Goal: Find contact information: Find contact information

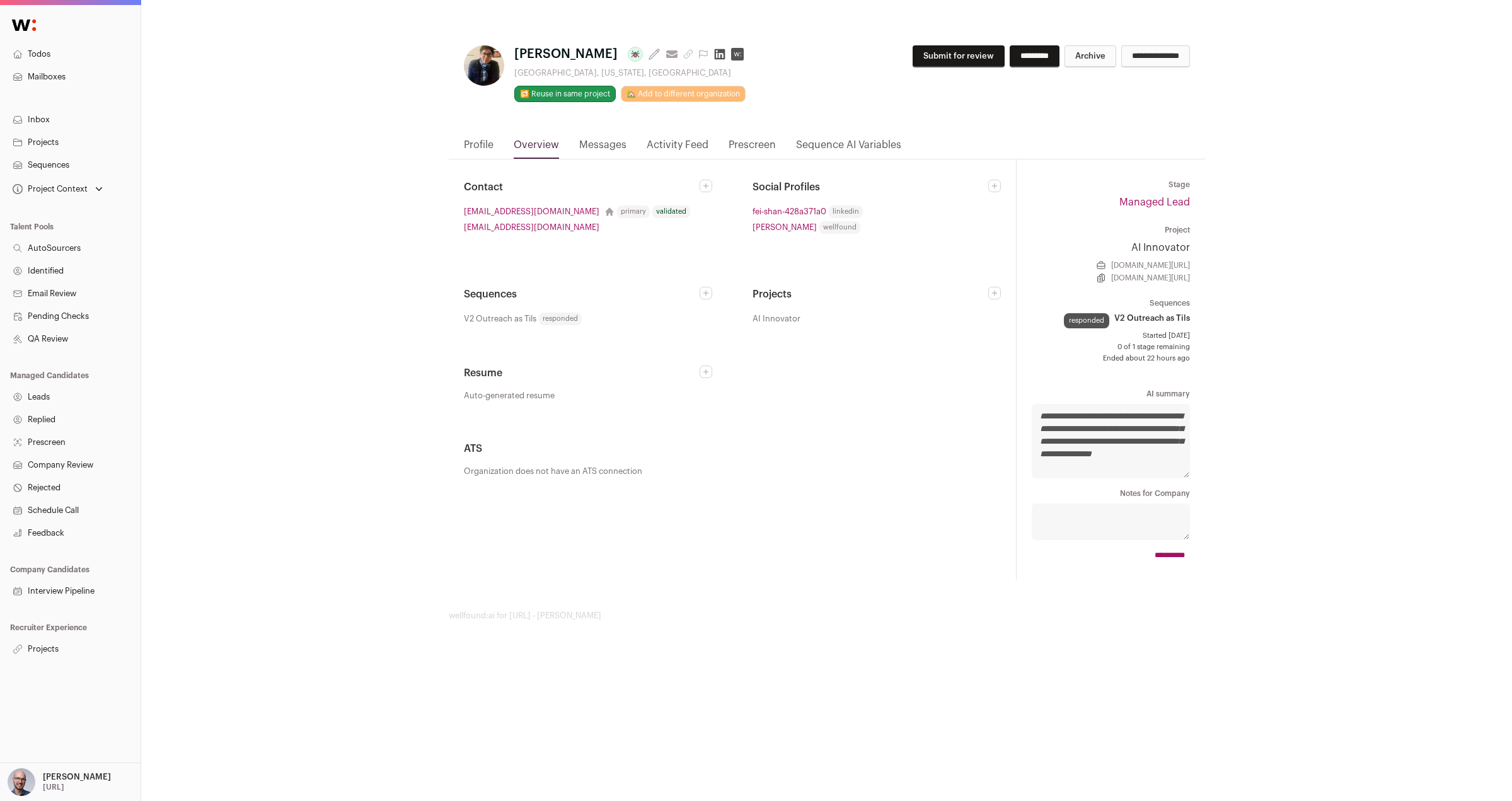
click at [1308, 161] on div "**********" at bounding box center [827, 325] width 1371 height 651
click at [482, 143] on link "Profile" at bounding box center [478, 148] width 30 height 21
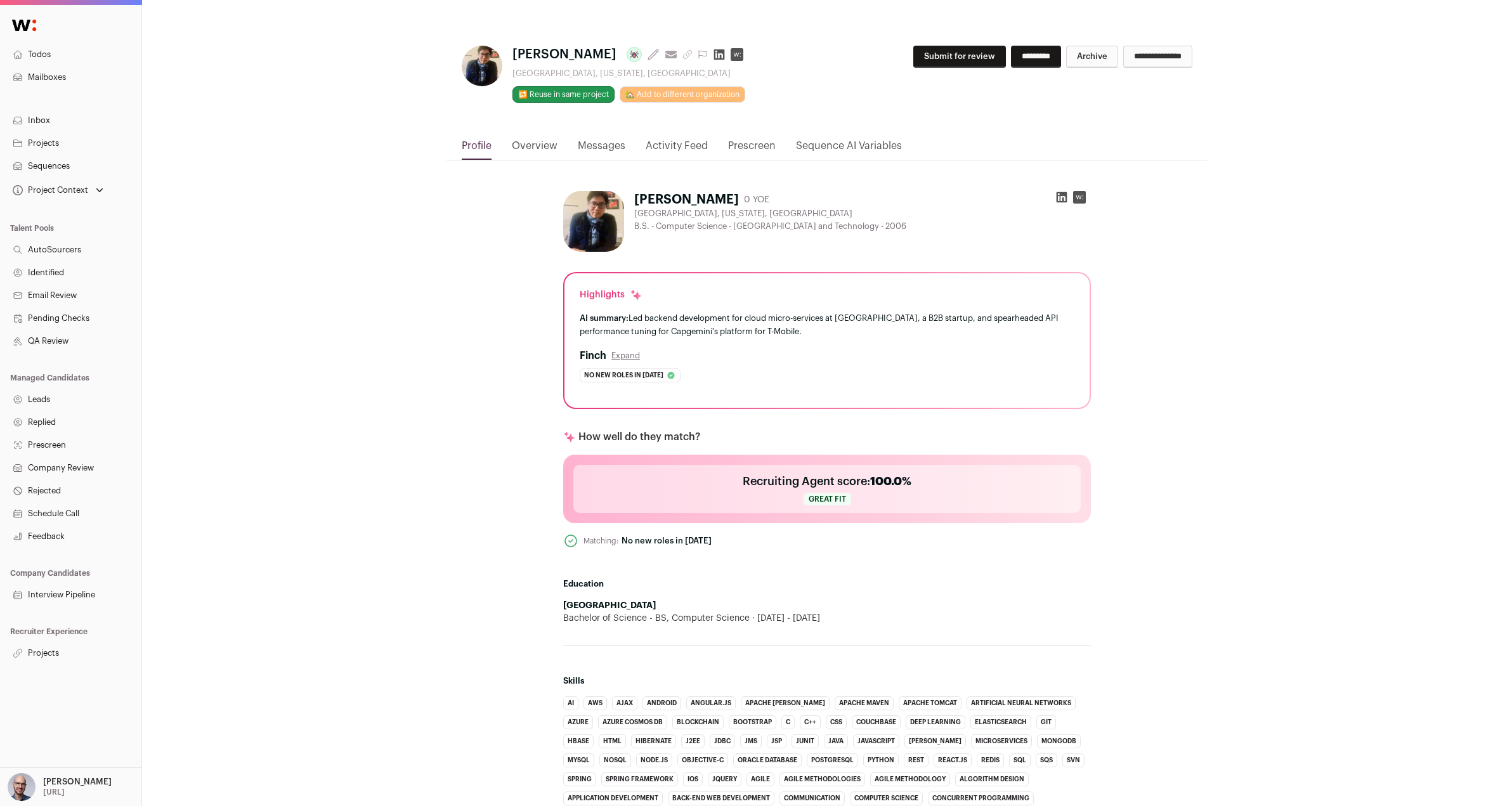
click at [524, 143] on link "Overview" at bounding box center [534, 149] width 46 height 22
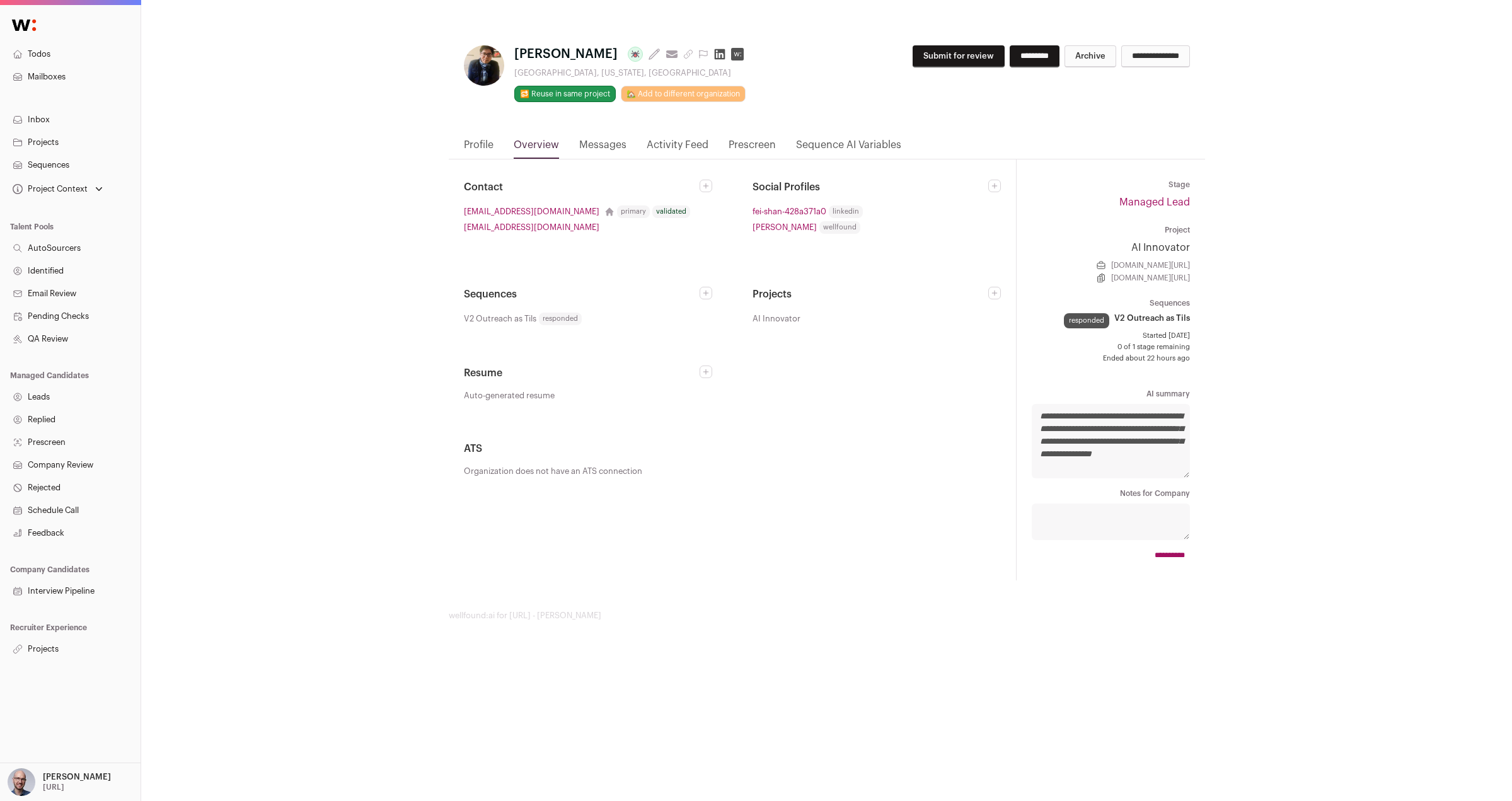
click at [484, 149] on link "Profile" at bounding box center [478, 148] width 30 height 21
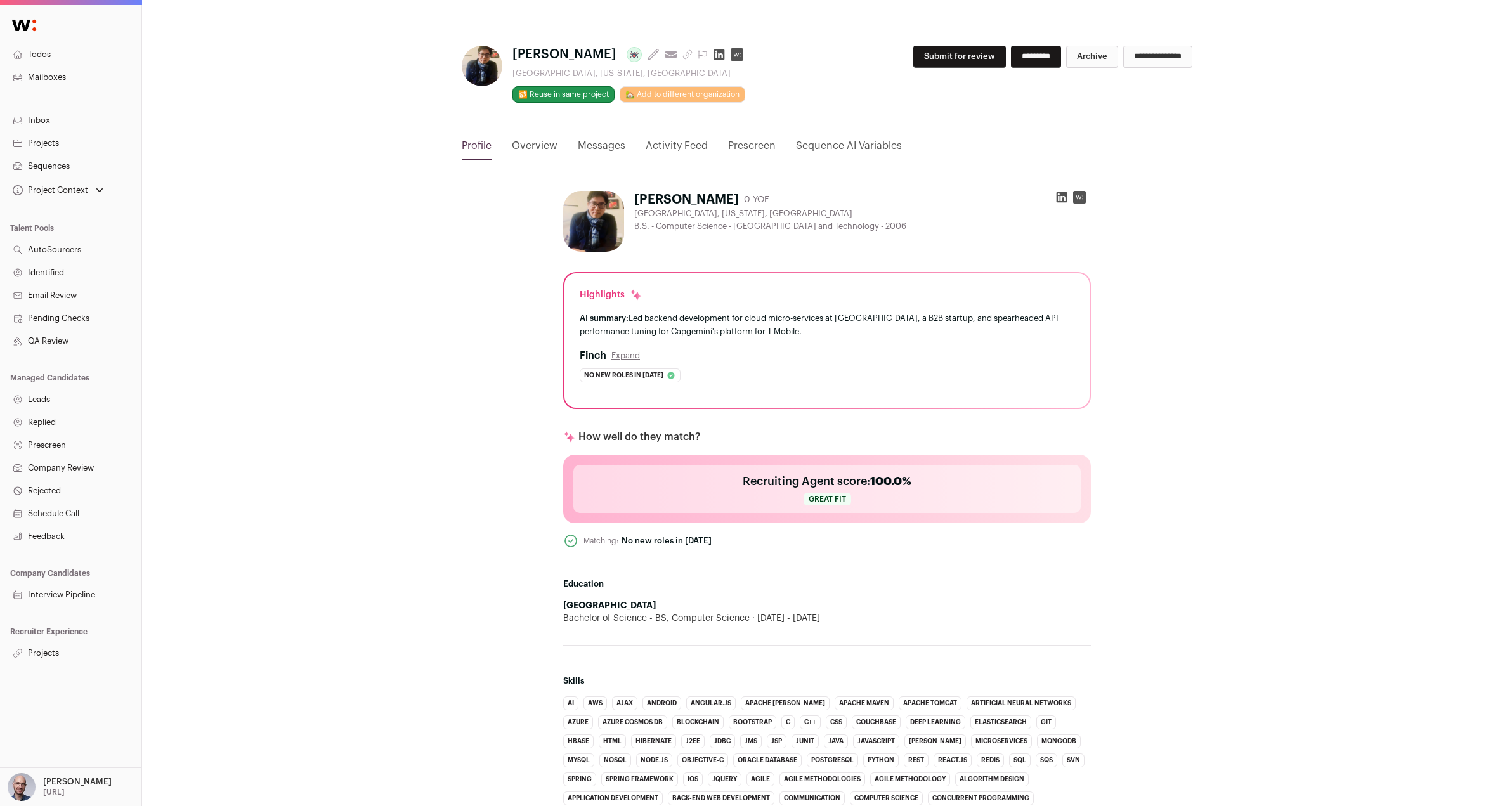
scroll to position [110, 0]
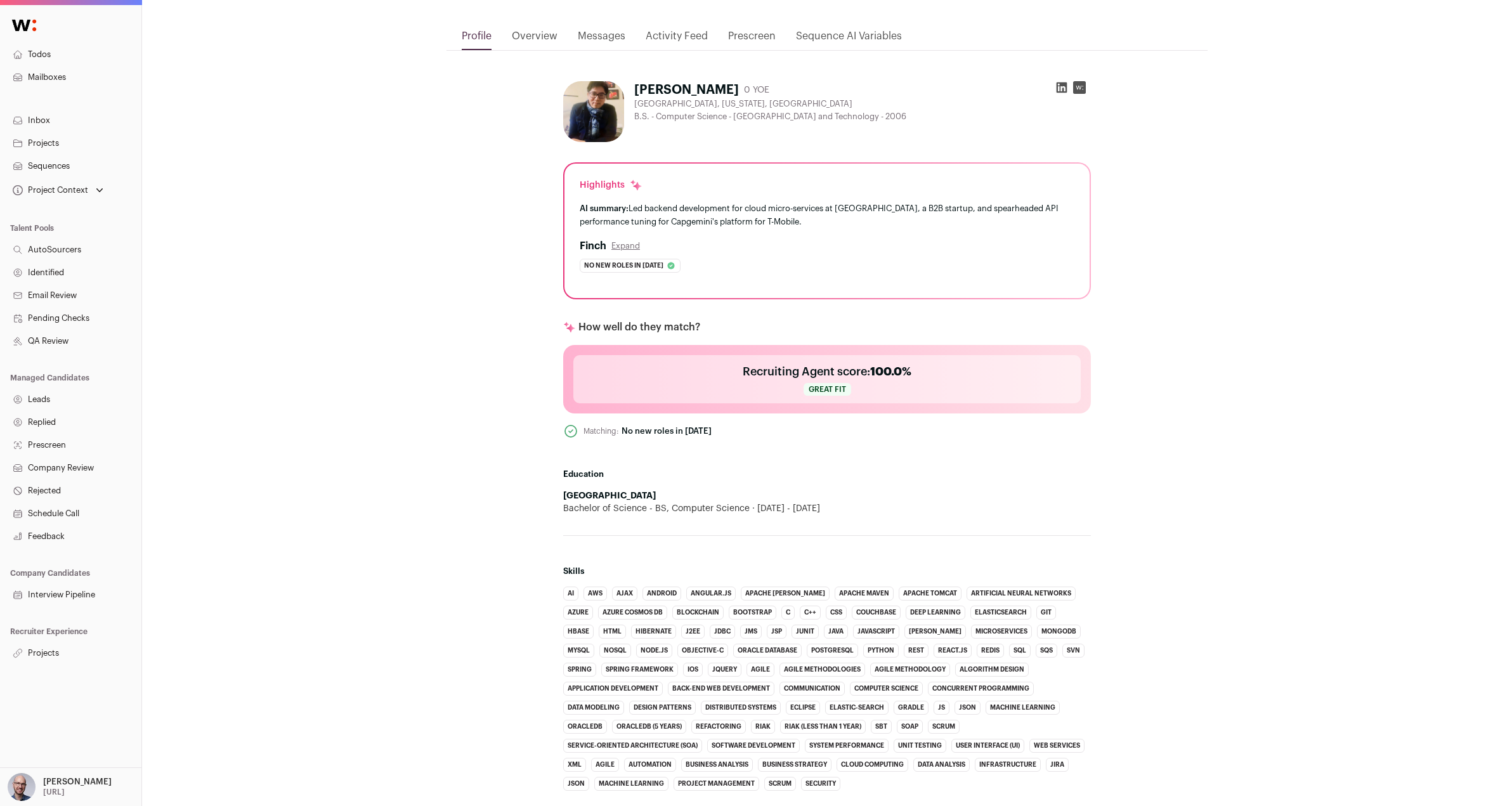
click at [516, 39] on link "Overview" at bounding box center [534, 39] width 46 height 22
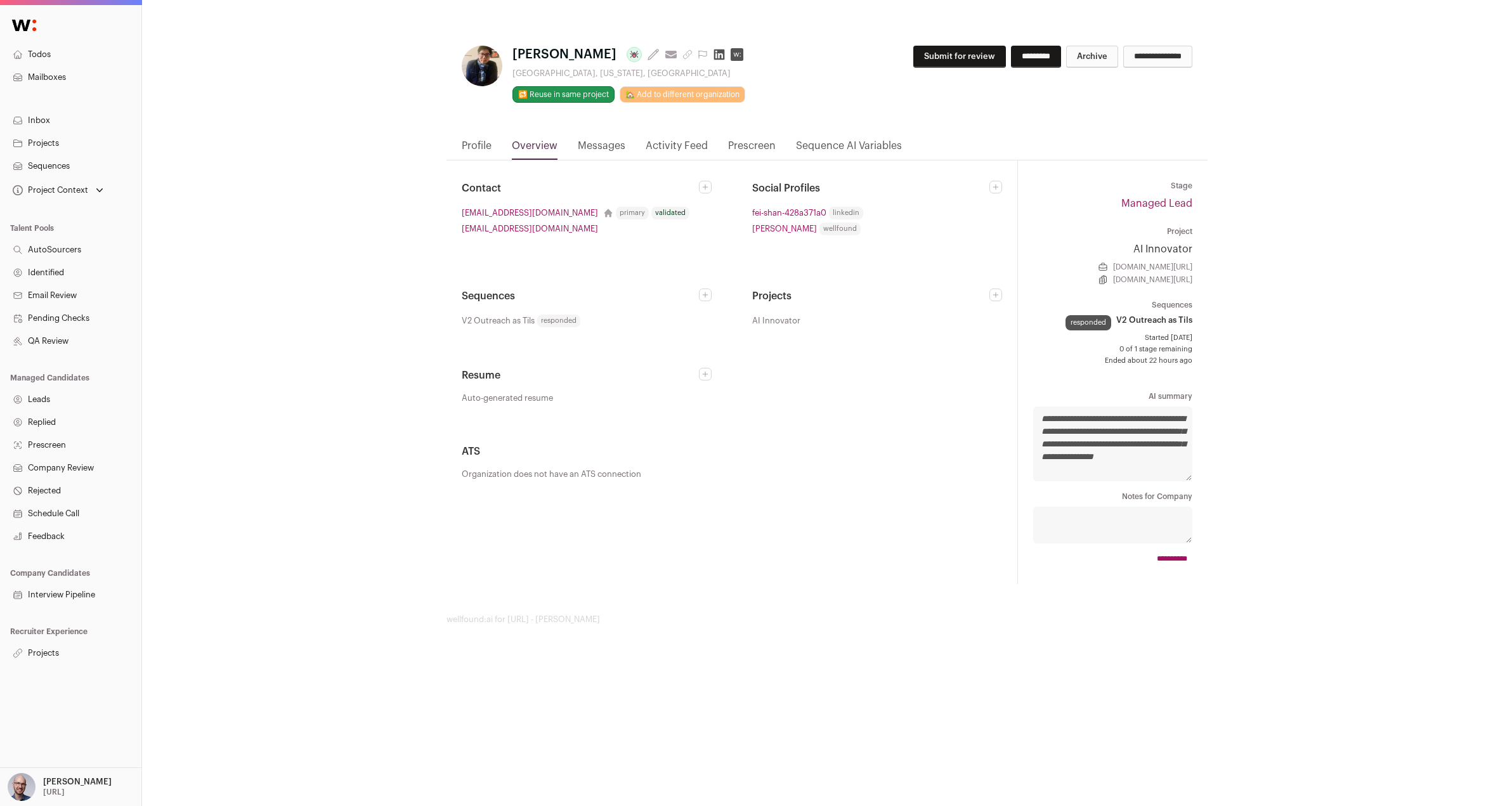
scroll to position [0, 0]
click at [476, 149] on link "Profile" at bounding box center [481, 149] width 30 height 22
click at [481, 148] on link "Profile" at bounding box center [481, 149] width 30 height 22
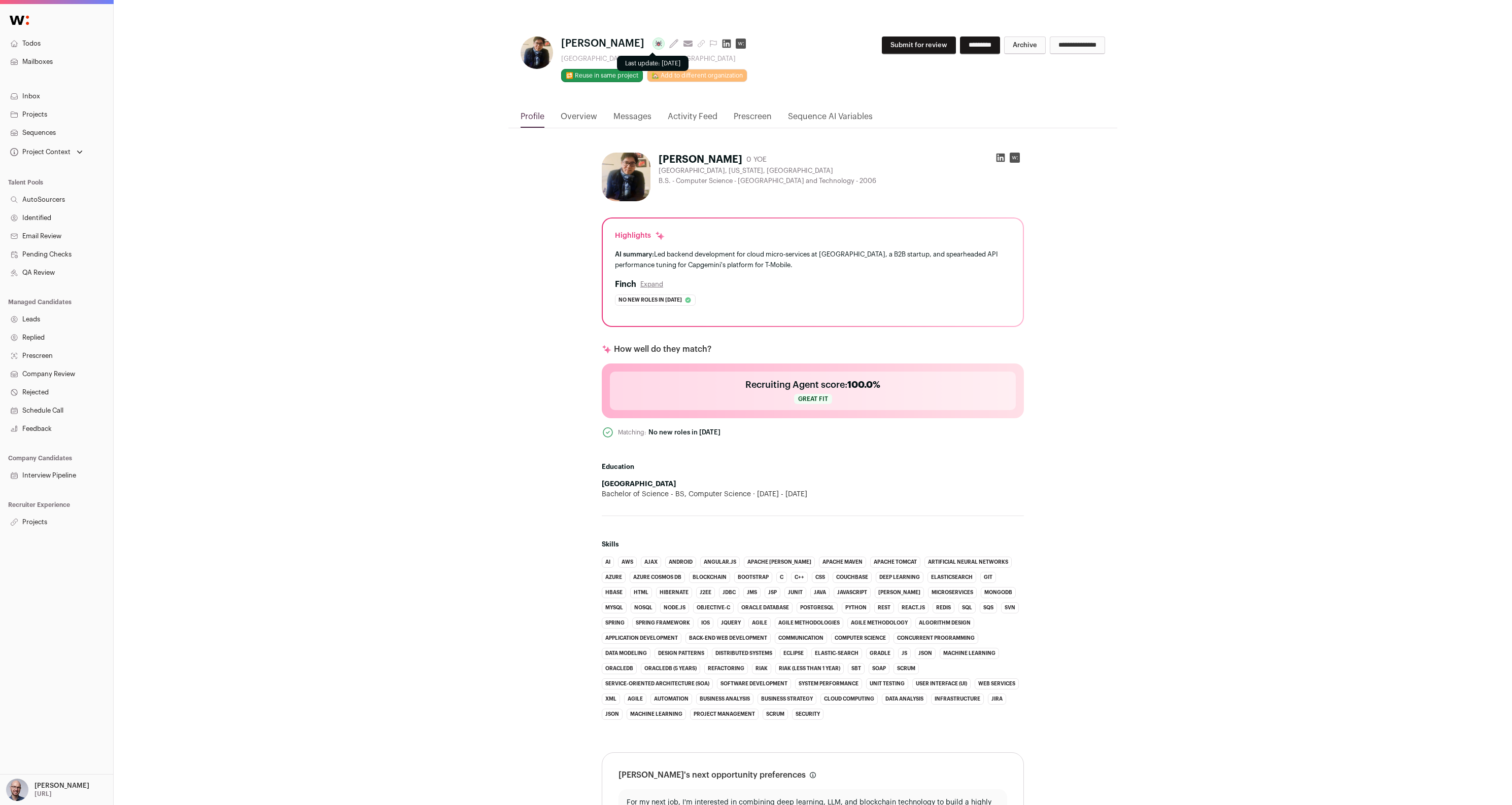
click at [654, 40] on icon at bounding box center [658, 43] width 8 height 8
click at [655, 43] on icon at bounding box center [657, 43] width 2 height 1
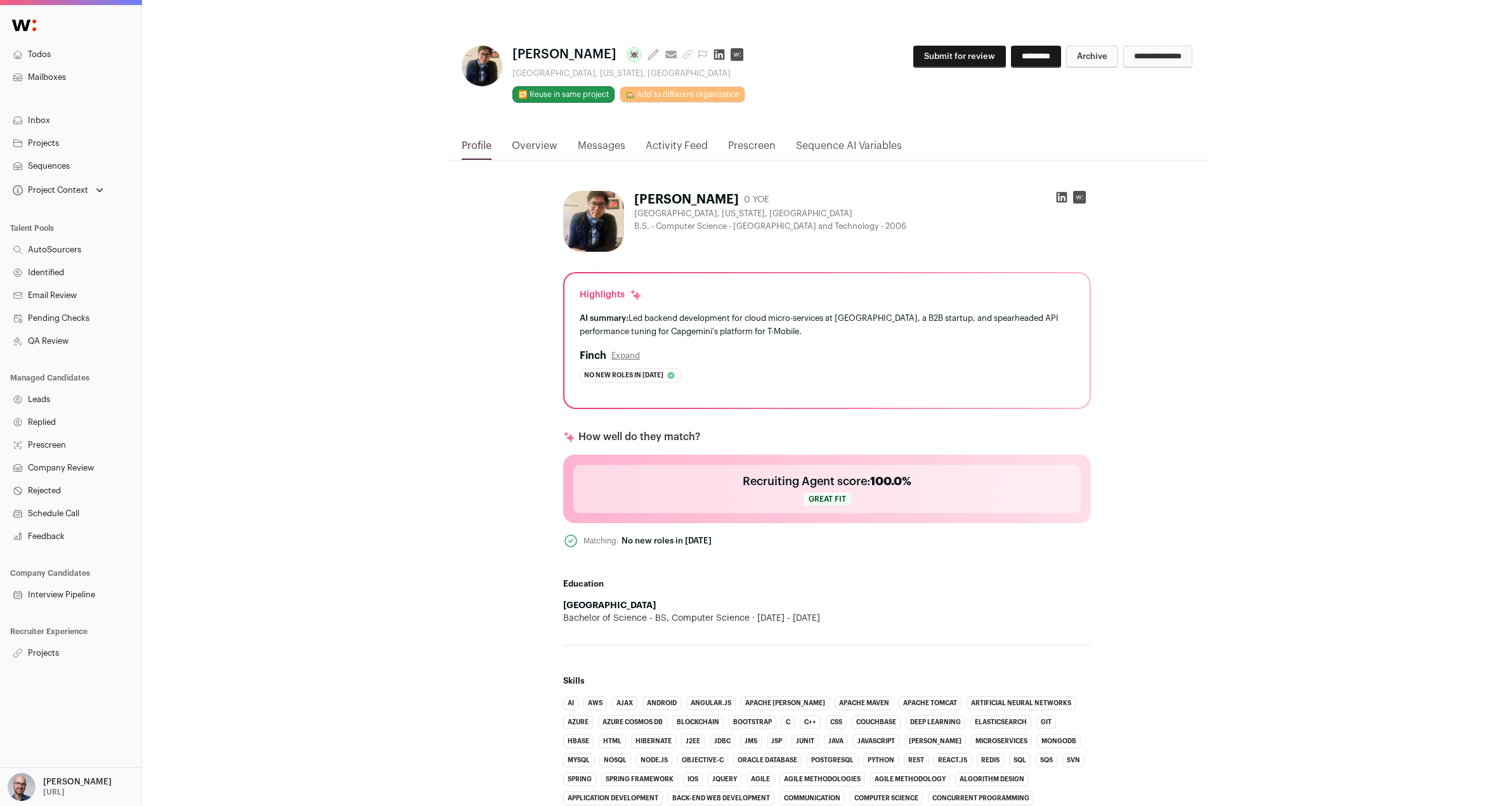
click at [650, 148] on link "Activity Feed" at bounding box center [677, 149] width 62 height 22
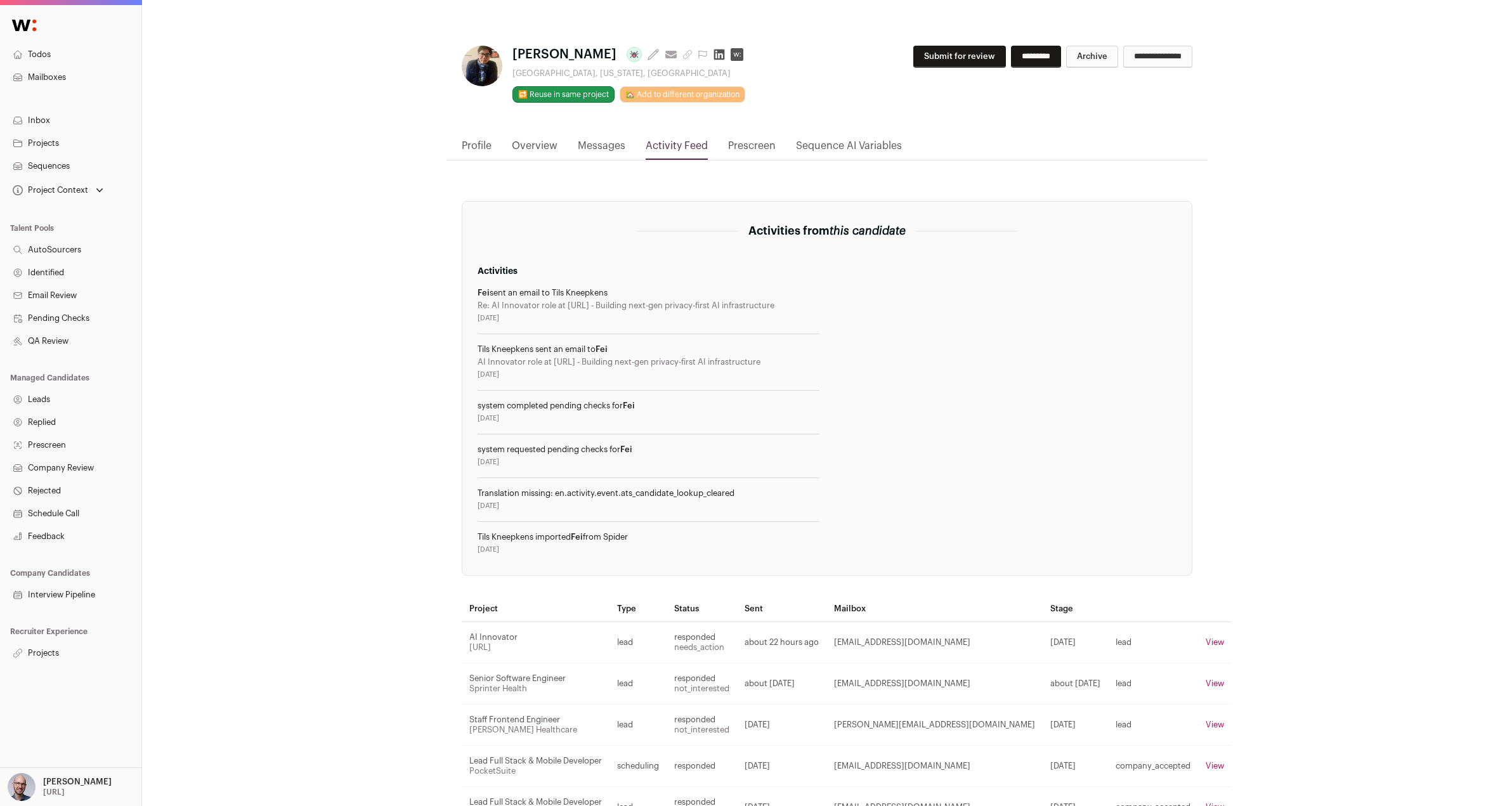
click at [459, 151] on nav "Profile Overview Messages Activity Feed Prescreen Sequence AI Variables" at bounding box center [827, 149] width 761 height 22
click at [478, 148] on link "Profile" at bounding box center [476, 149] width 30 height 22
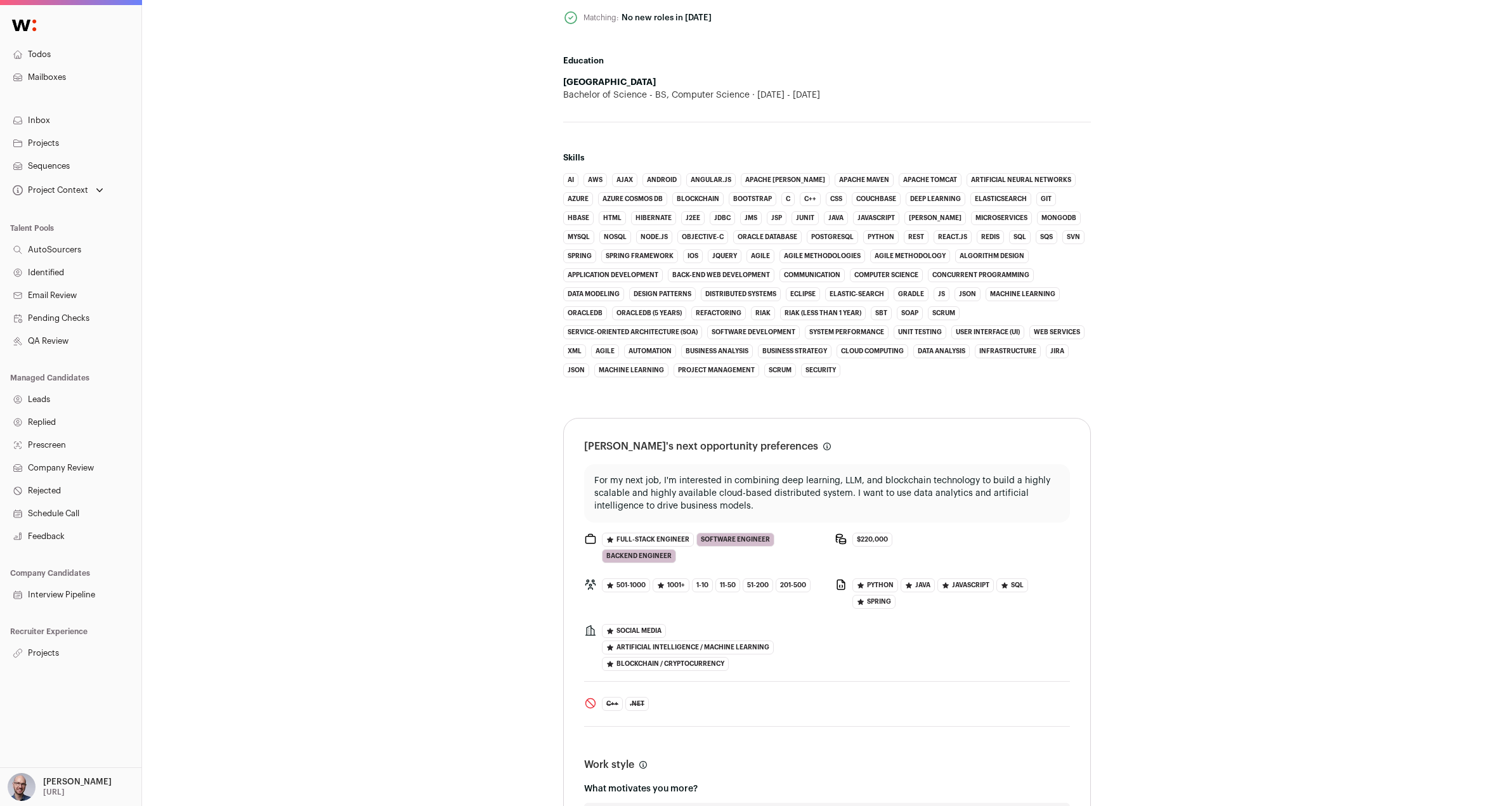
scroll to position [667, 0]
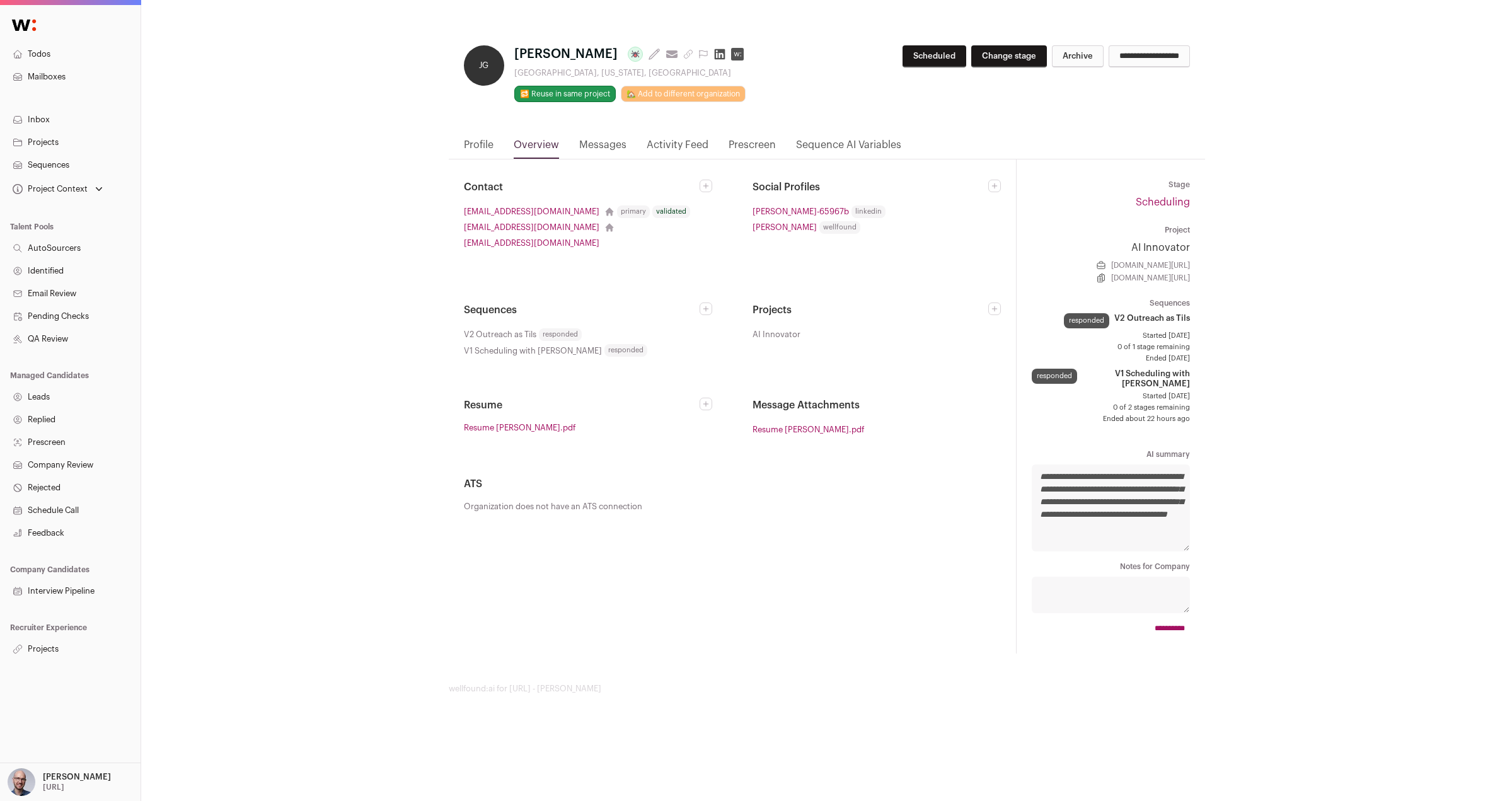
drag, startPoint x: 592, startPoint y: 54, endPoint x: 512, endPoint y: 58, distance: 80.1
click at [512, 58] on div "JG Jan Gerritsen Last update: 1 month ago View most recent conversation in Fron…" at bounding box center [646, 74] width 363 height 57
copy span "Jan Gerritsen"
click at [473, 146] on link "Profile" at bounding box center [478, 148] width 30 height 21
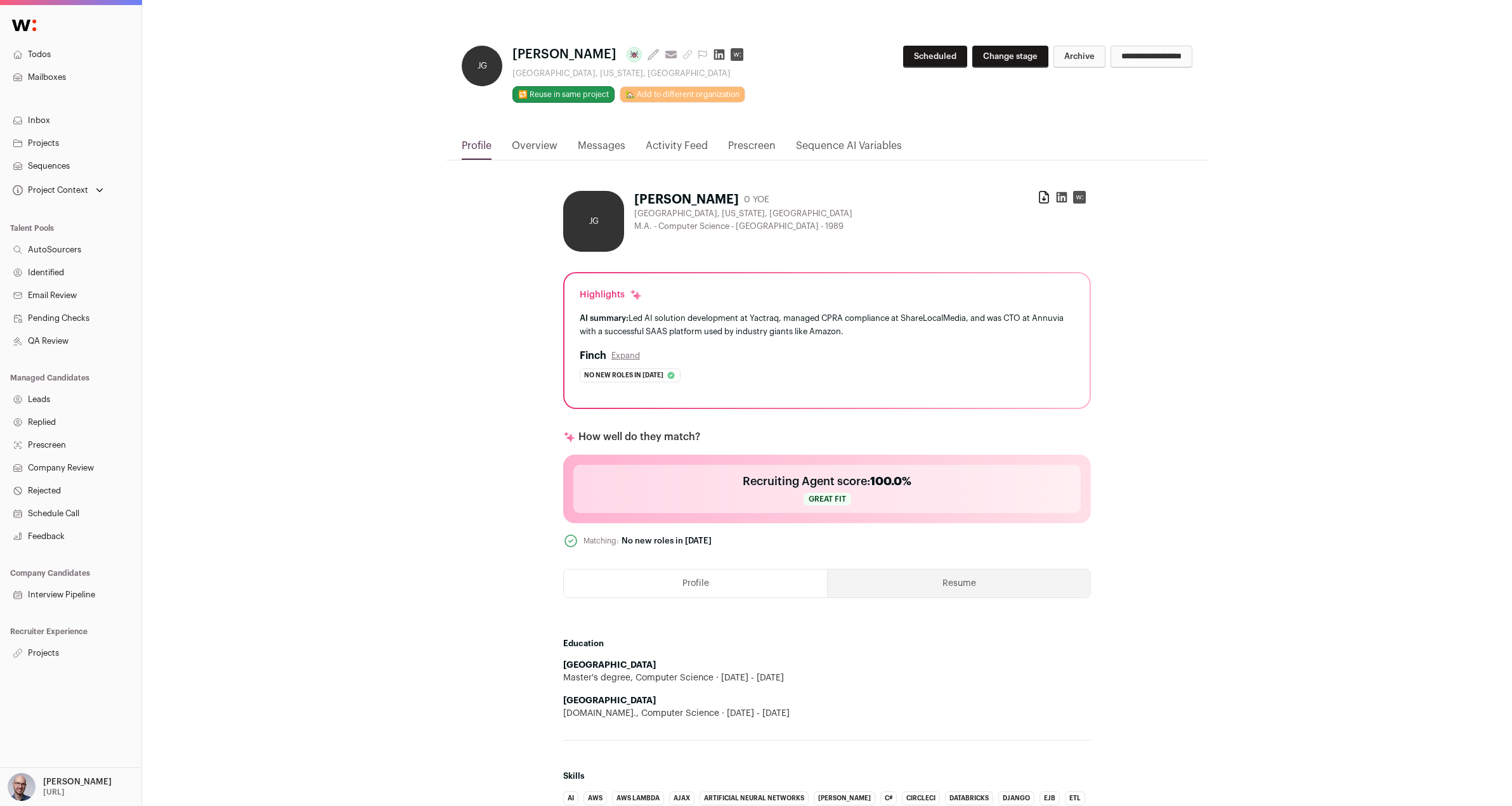
click at [533, 143] on link "Overview" at bounding box center [534, 149] width 46 height 22
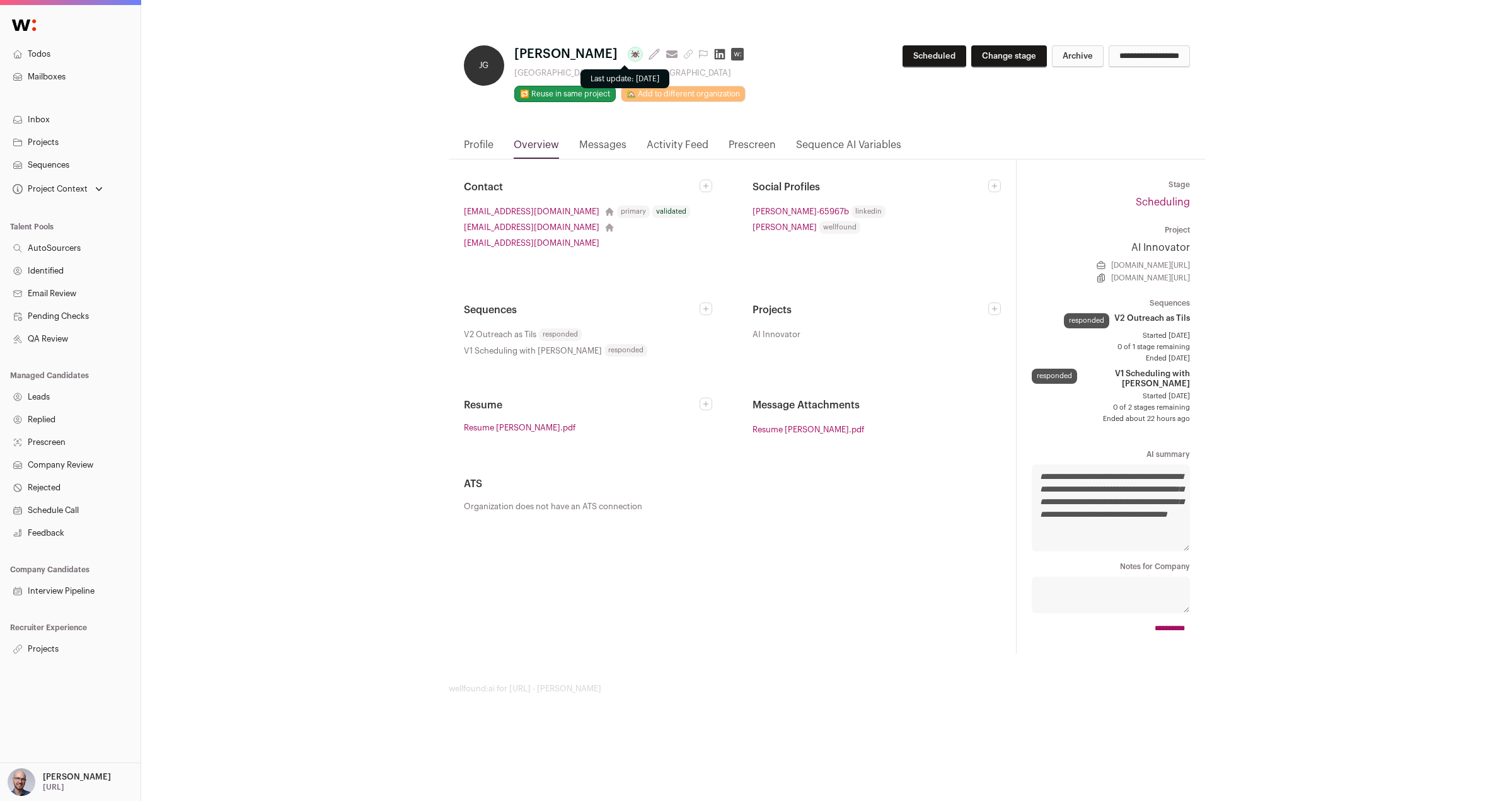
click at [630, 53] on icon at bounding box center [635, 54] width 10 height 10
click at [630, 55] on icon at bounding box center [635, 54] width 10 height 10
drag, startPoint x: 445, startPoint y: 212, endPoint x: 564, endPoint y: 211, distance: 119.0
click at [564, 211] on div "**********" at bounding box center [827, 362] width 1371 height 724
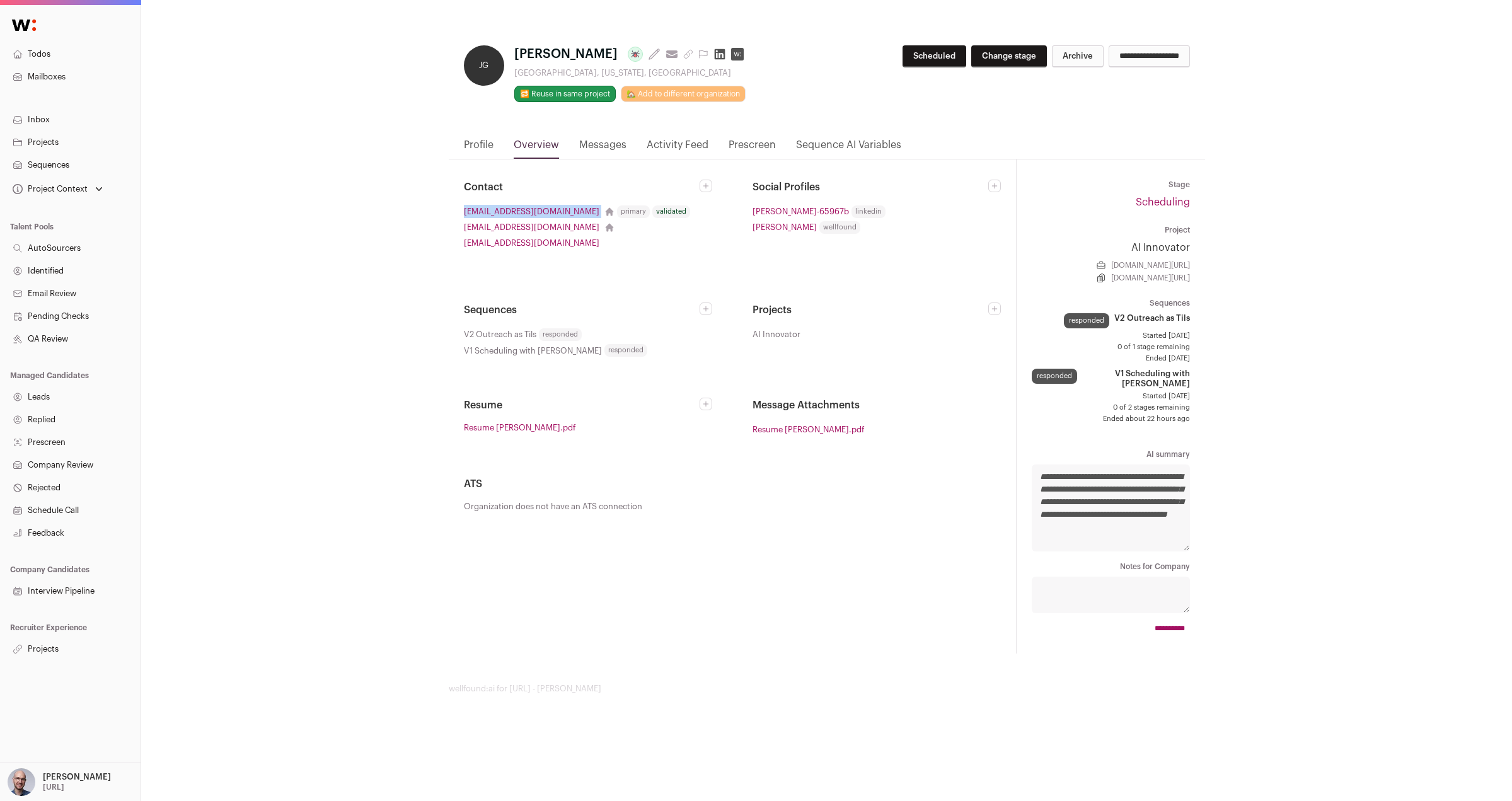
copy li "jangerritsen@gmail.com"
drag, startPoint x: 580, startPoint y: 54, endPoint x: 514, endPoint y: 52, distance: 66.0
click at [514, 52] on h1 "Jan Gerritsen Last update: 1 month ago View most recent conversation in Front" at bounding box center [632, 54] width 235 height 18
copy span "Jan Gerritsen"
click at [965, 202] on section "Social Profiles jan-gerritsen-65967b linkedin jan-gerritsen wellfound" at bounding box center [877, 221] width 248 height 83
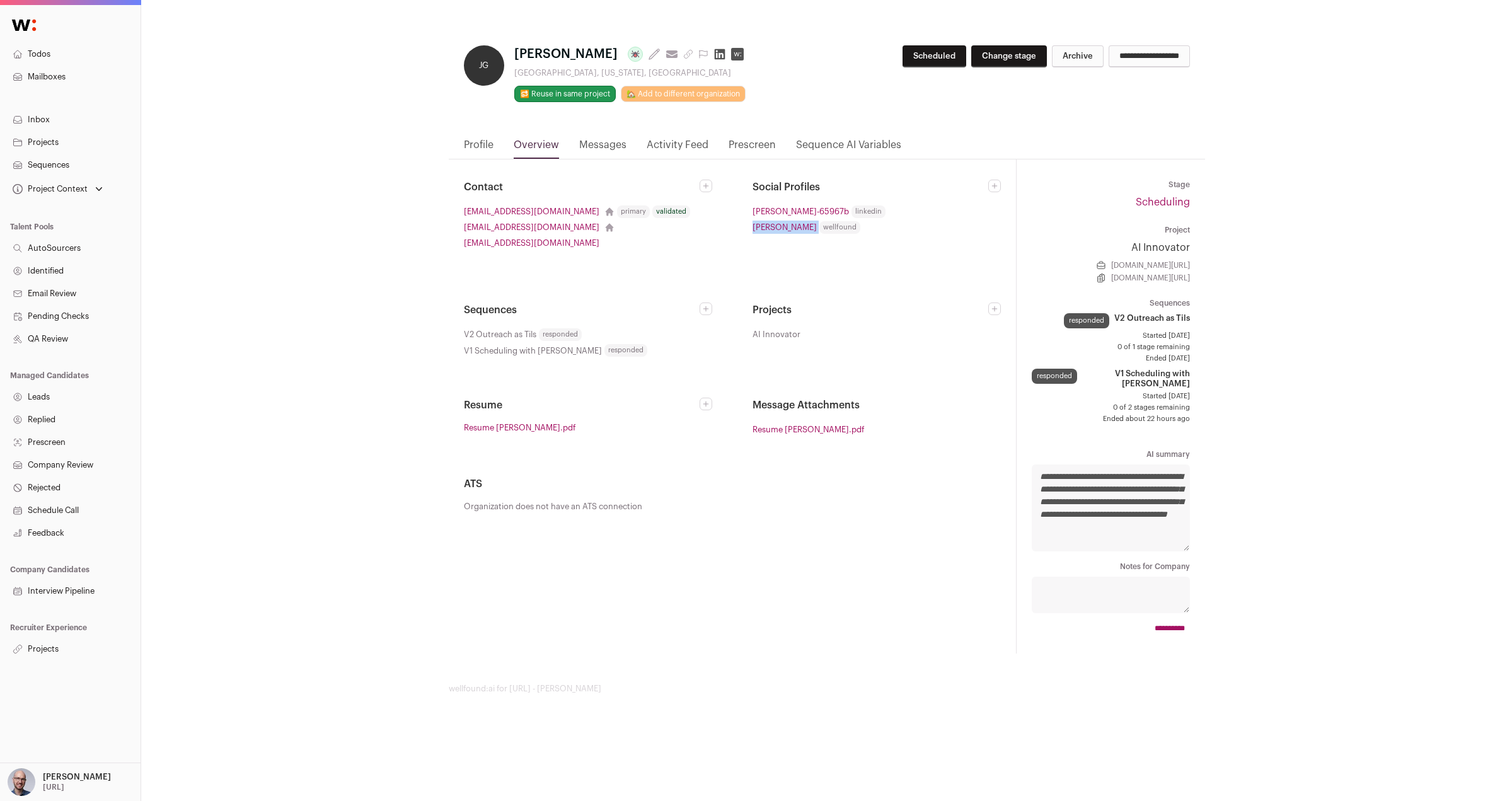
drag, startPoint x: 743, startPoint y: 227, endPoint x: 802, endPoint y: 227, distance: 59.0
click at [802, 227] on div "Contact jangerritsen@gmail.com primary validated jan.gerritsen@gmail.com jang@a…" at bounding box center [732, 307] width 537 height 257
copy li "jan-gerritsen"
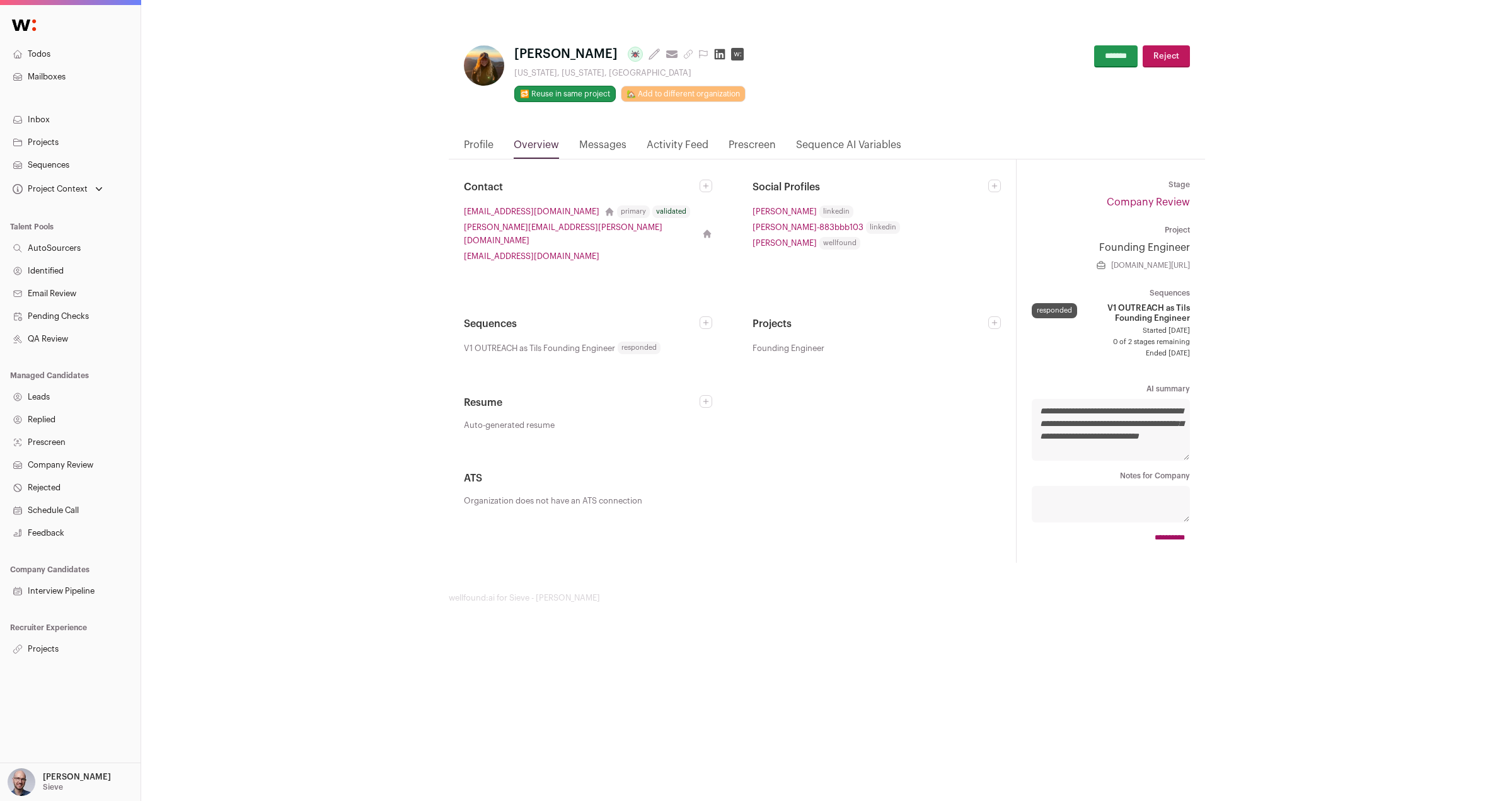
click at [484, 145] on link "Profile" at bounding box center [478, 148] width 30 height 21
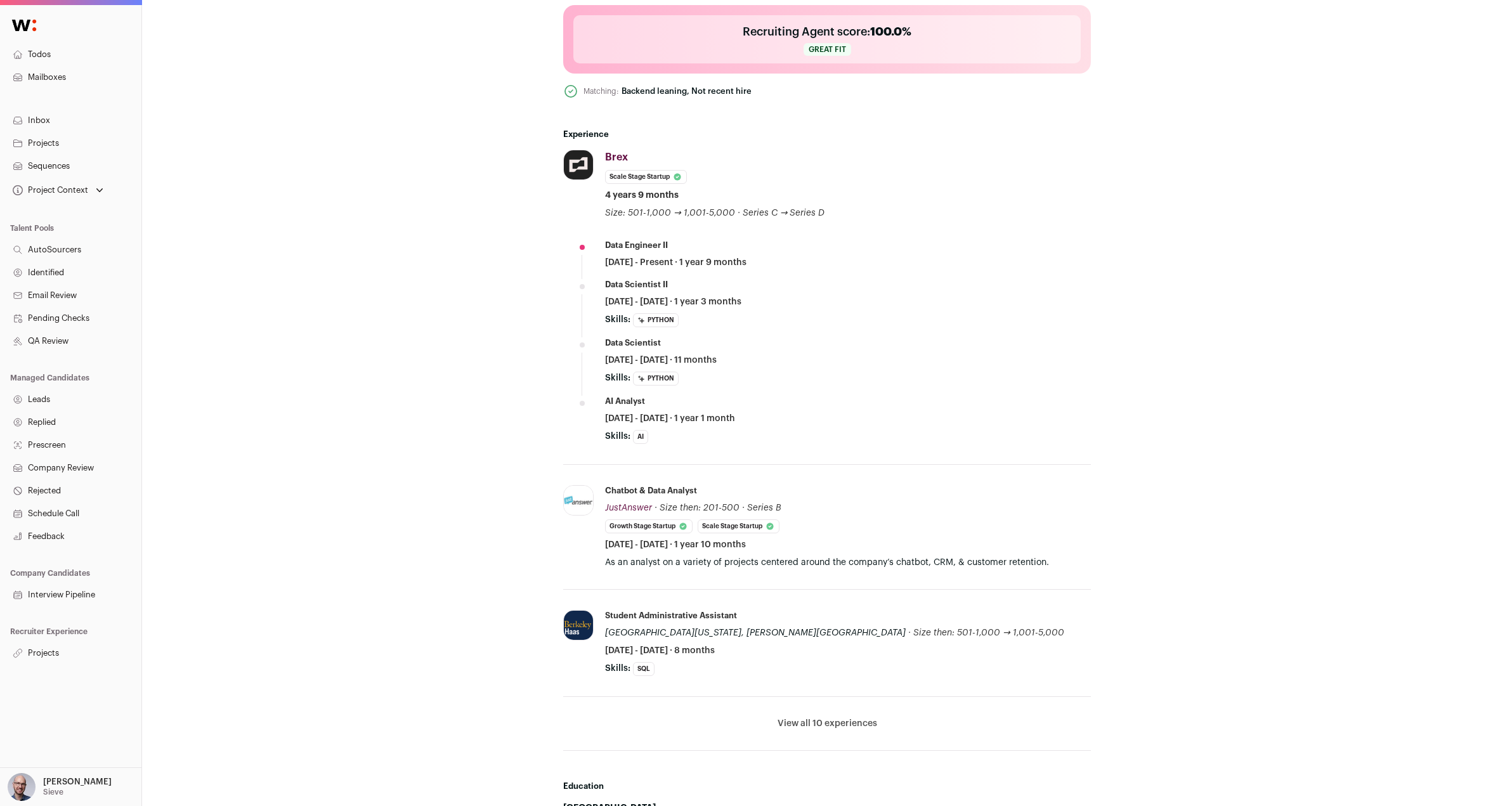
scroll to position [558, 0]
